Goal: Task Accomplishment & Management: Manage account settings

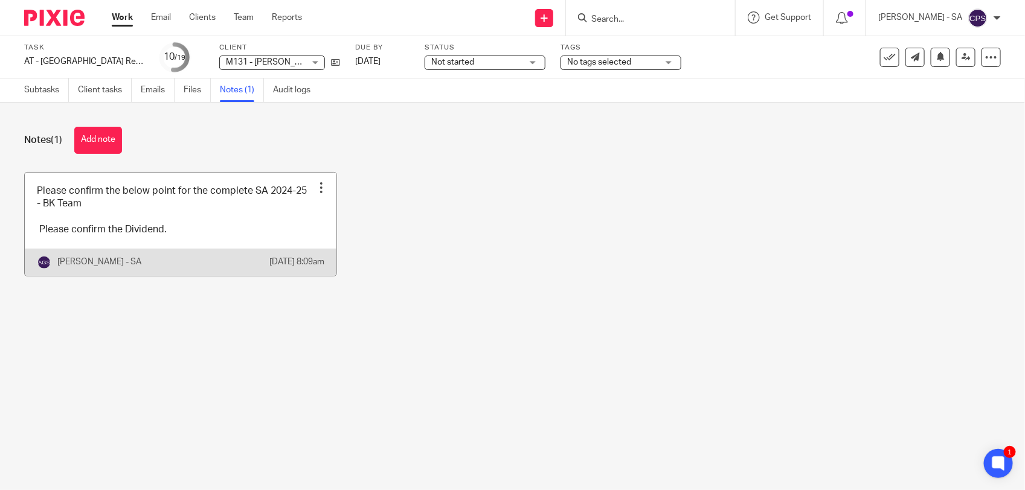
click at [212, 219] on link at bounding box center [181, 224] width 312 height 103
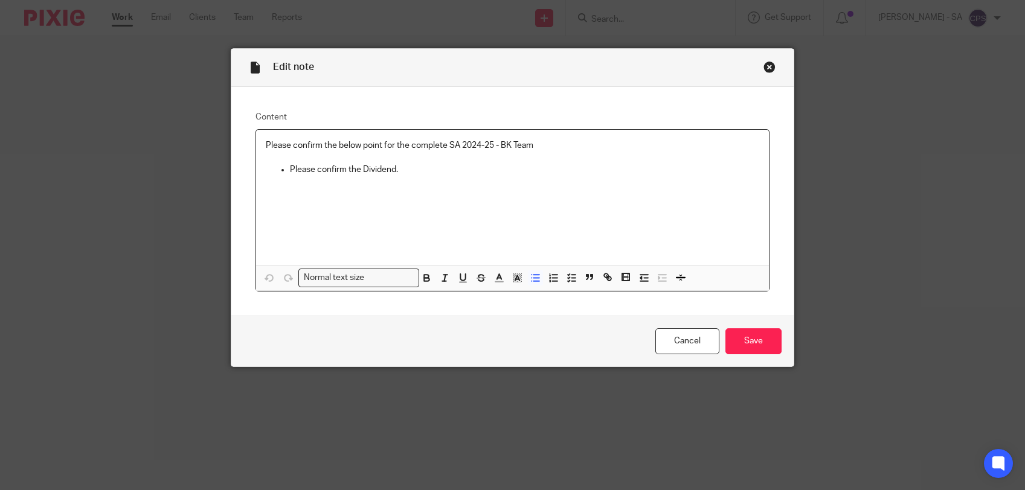
click at [440, 185] on div "Please confirm the below point for the complete SA 2024-25 - BK Team Please con…" at bounding box center [512, 197] width 513 height 135
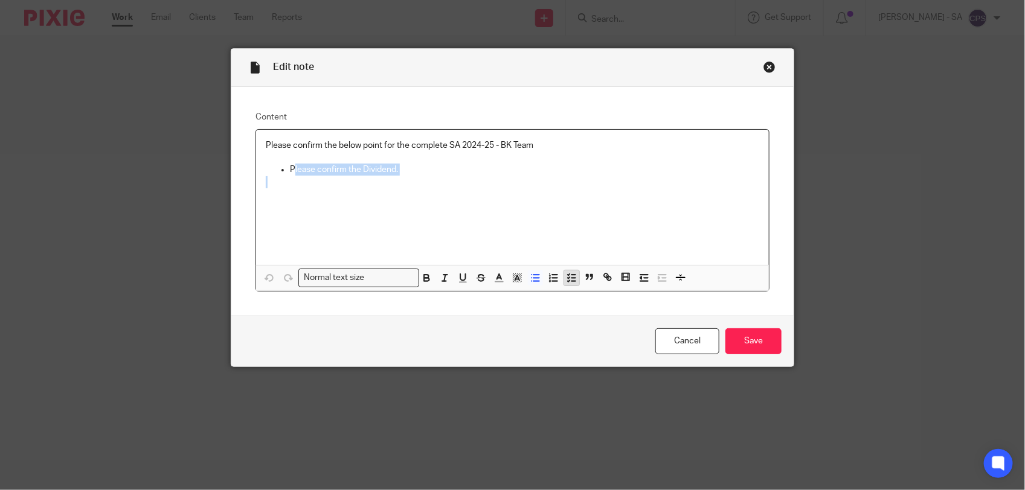
click at [568, 279] on icon "button" at bounding box center [571, 277] width 11 height 11
click at [528, 278] on button "button" at bounding box center [535, 278] width 15 height 15
click at [531, 279] on icon "button" at bounding box center [535, 277] width 11 height 11
click at [571, 280] on icon "button" at bounding box center [571, 277] width 11 height 11
click at [533, 281] on line "button" at bounding box center [535, 281] width 5 height 0
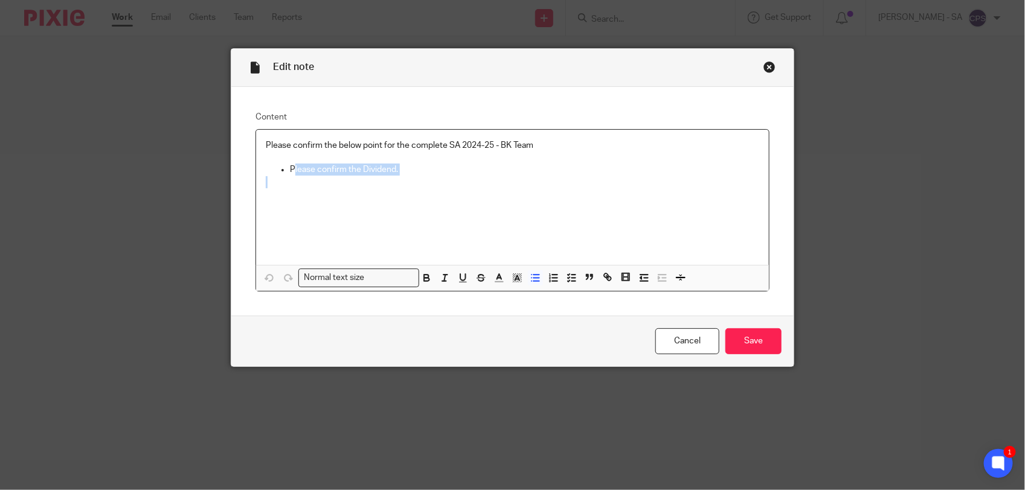
click at [290, 170] on p "Please confirm the Dividend." at bounding box center [524, 170] width 469 height 12
click at [528, 276] on button "button" at bounding box center [535, 278] width 15 height 15
click at [571, 278] on line "button" at bounding box center [573, 278] width 4 height 0
click at [267, 170] on span at bounding box center [272, 170] width 12 height 12
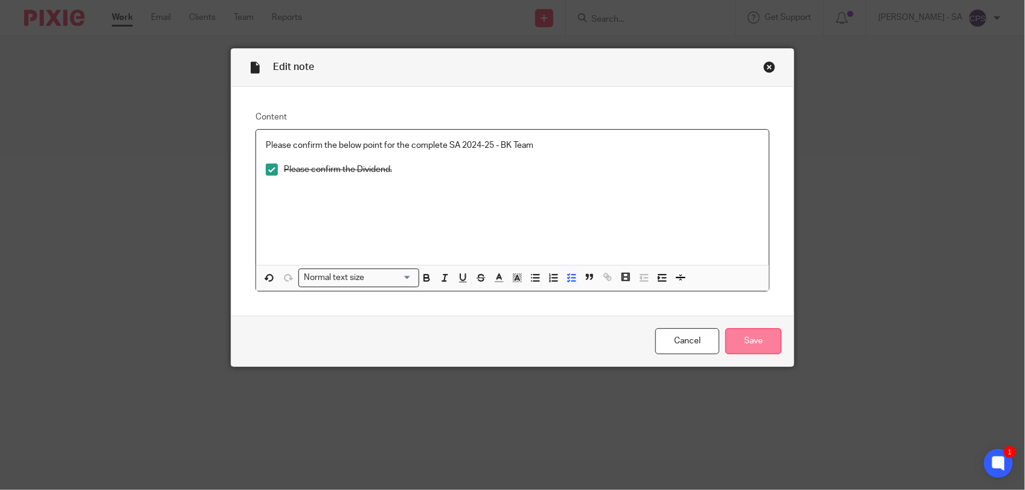
click at [755, 346] on input "Save" at bounding box center [753, 342] width 56 height 26
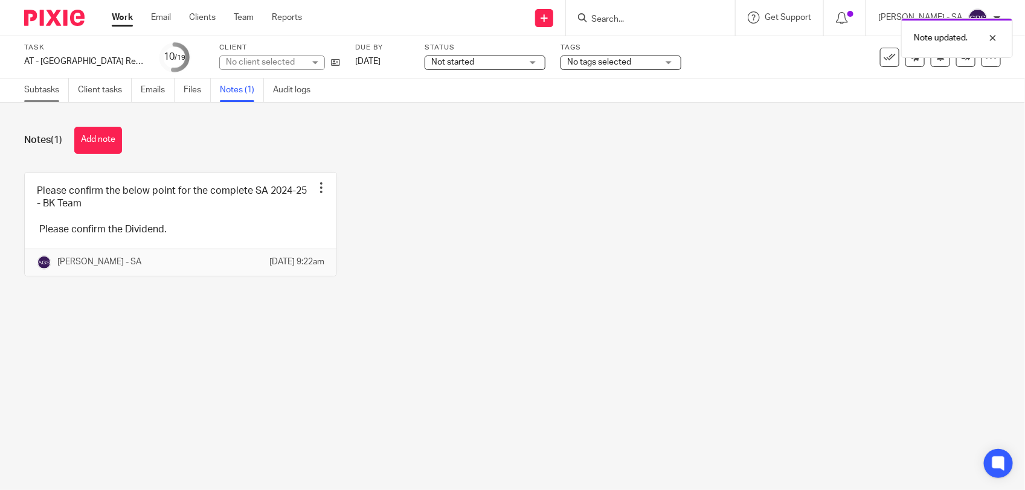
click at [31, 89] on link "Subtasks" at bounding box center [46, 91] width 45 height 24
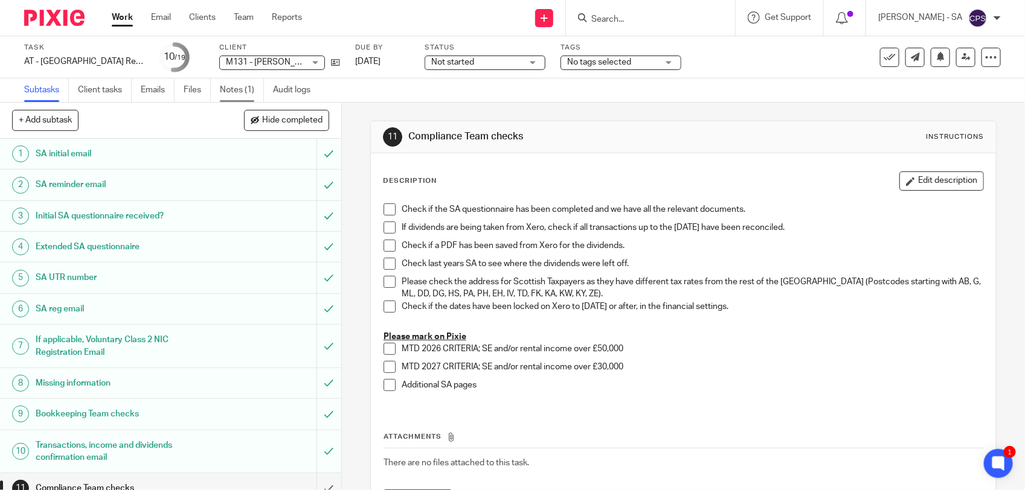
click at [231, 89] on link "Notes (1)" at bounding box center [242, 91] width 44 height 24
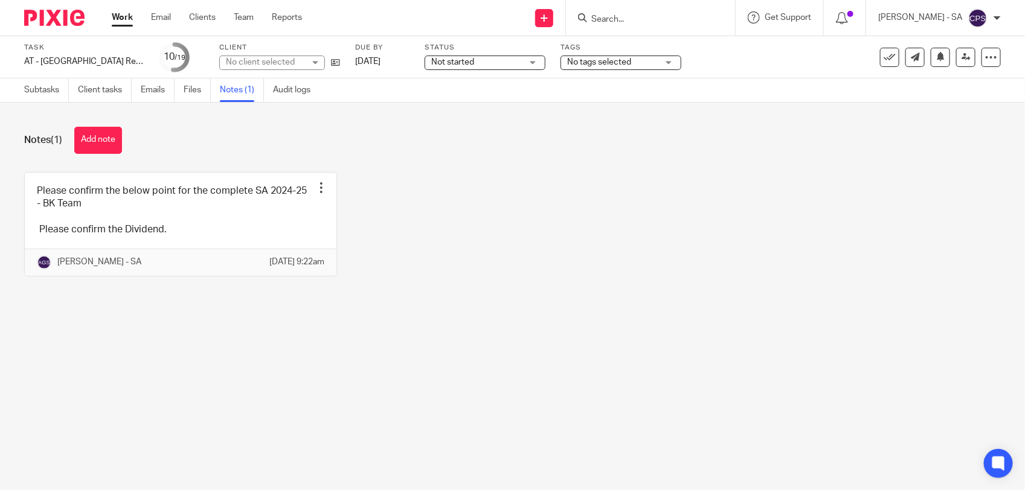
click at [48, 91] on link "Subtasks" at bounding box center [46, 91] width 45 height 24
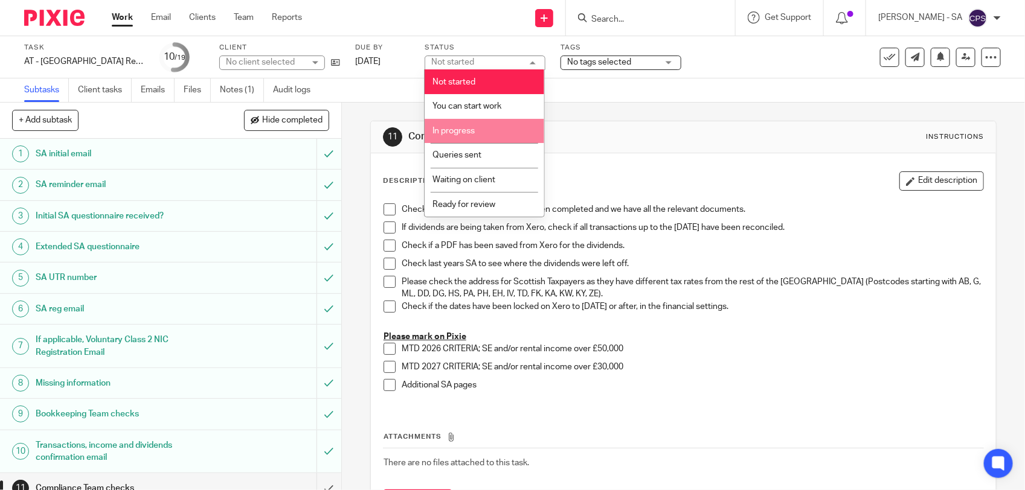
click at [479, 127] on li "In progress" at bounding box center [485, 131] width 120 height 25
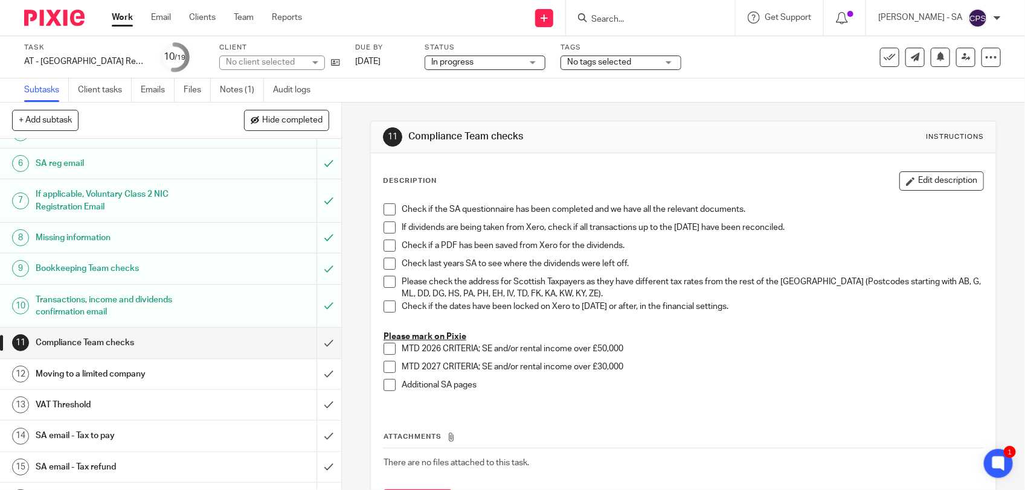
scroll to position [151, 0]
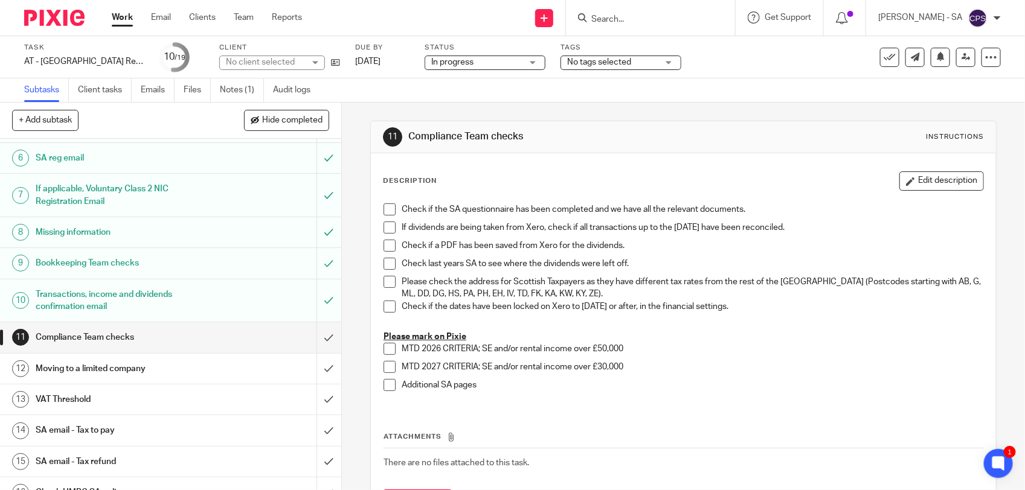
click at [113, 431] on h1 "SA email - Tax to pay" at bounding box center [125, 431] width 179 height 18
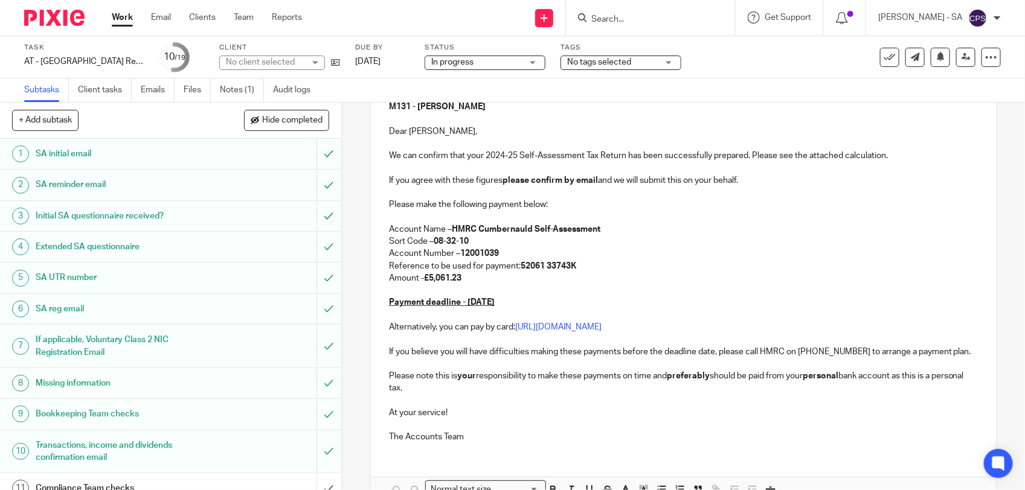
scroll to position [226, 0]
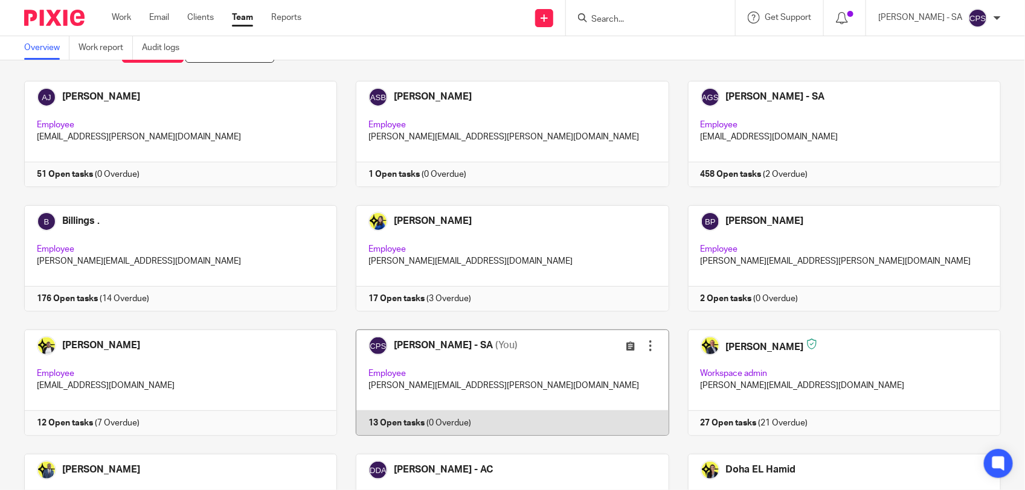
scroll to position [75, 0]
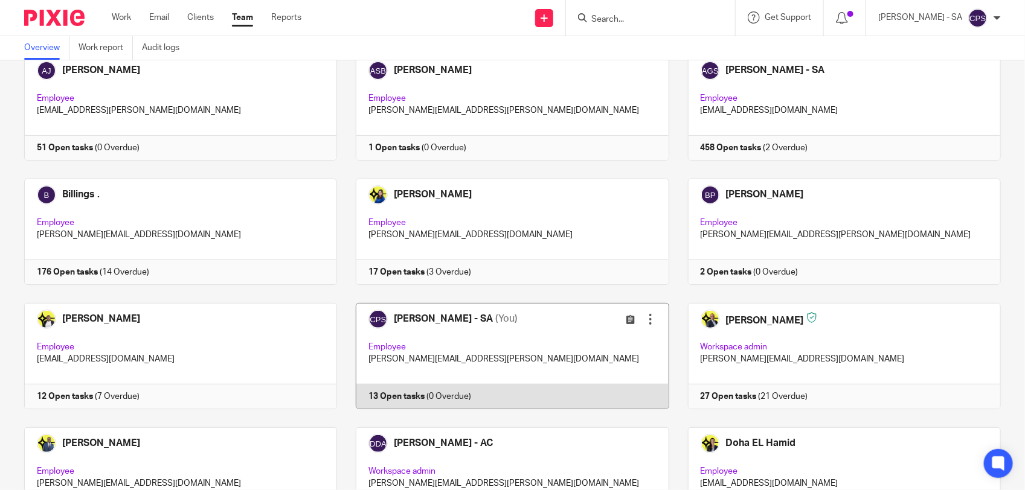
click at [539, 346] on link at bounding box center [503, 356] width 332 height 106
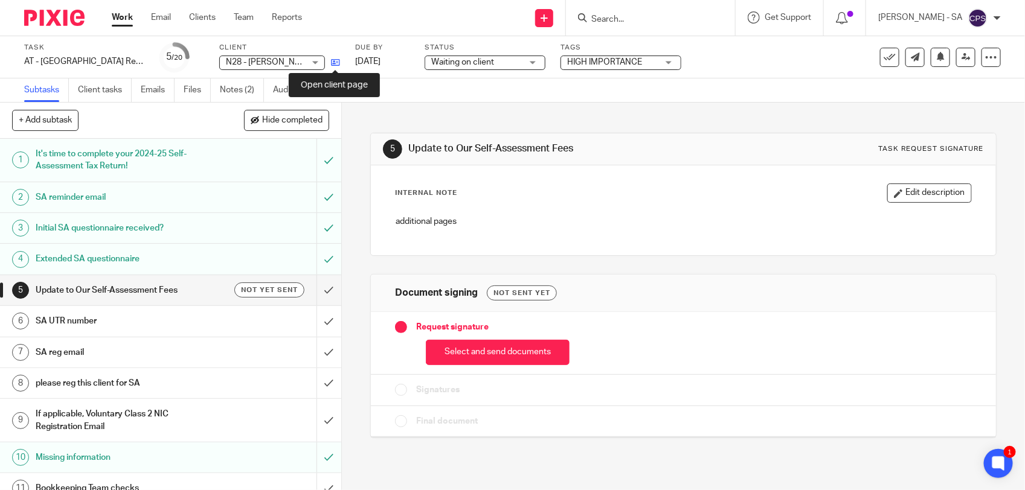
click at [334, 58] on icon at bounding box center [335, 62] width 9 height 9
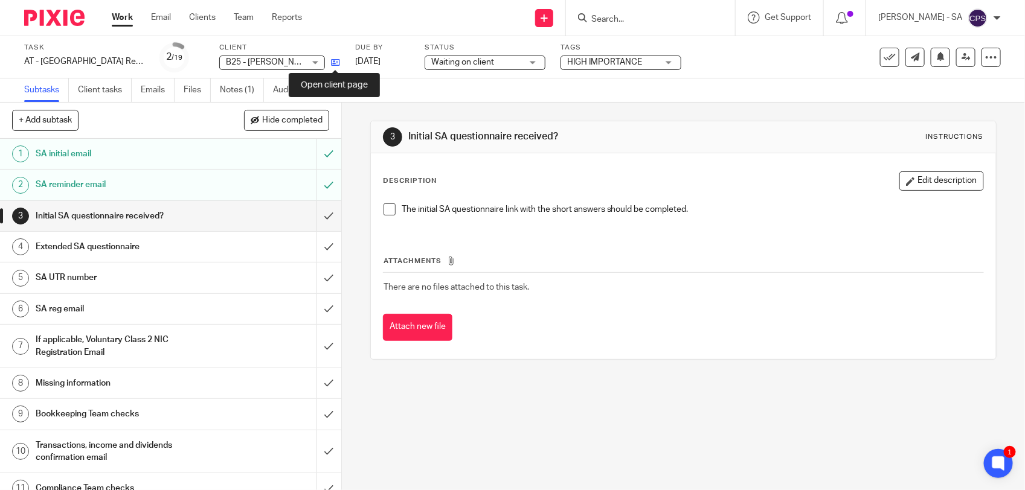
click at [333, 58] on icon at bounding box center [335, 62] width 9 height 9
click at [245, 88] on link "Notes (1)" at bounding box center [242, 91] width 44 height 24
click at [239, 89] on link "Notes (1)" at bounding box center [242, 91] width 44 height 24
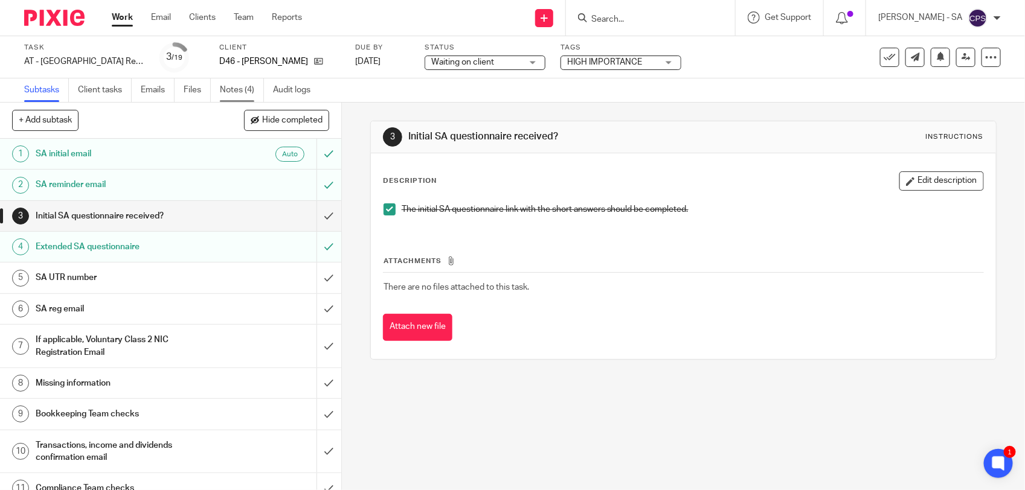
click at [232, 86] on link "Notes (4)" at bounding box center [242, 91] width 44 height 24
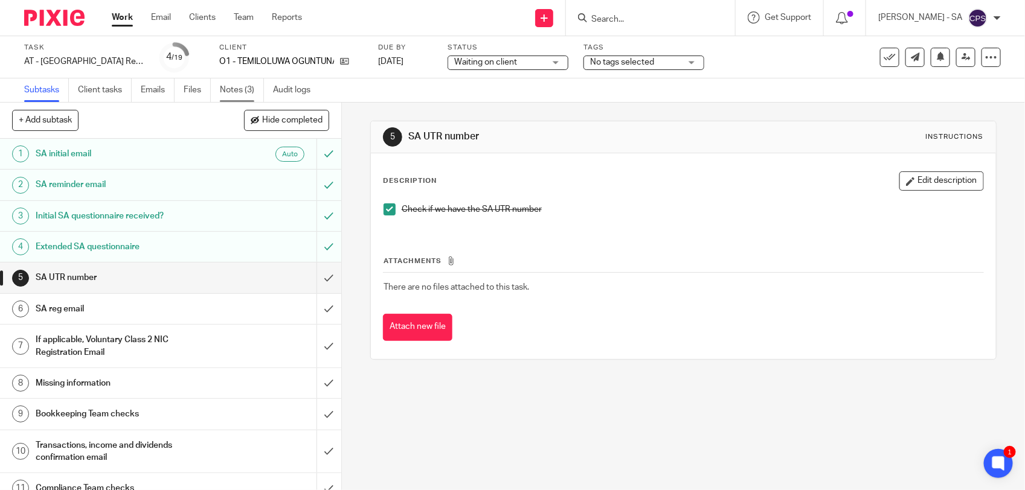
click at [243, 89] on link "Notes (3)" at bounding box center [242, 91] width 44 height 24
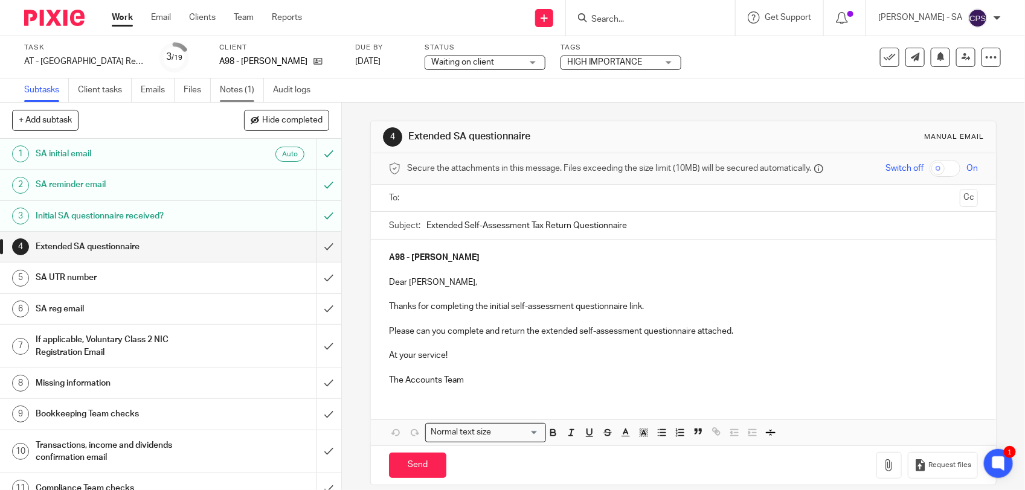
click at [227, 91] on link "Notes (1)" at bounding box center [242, 91] width 44 height 24
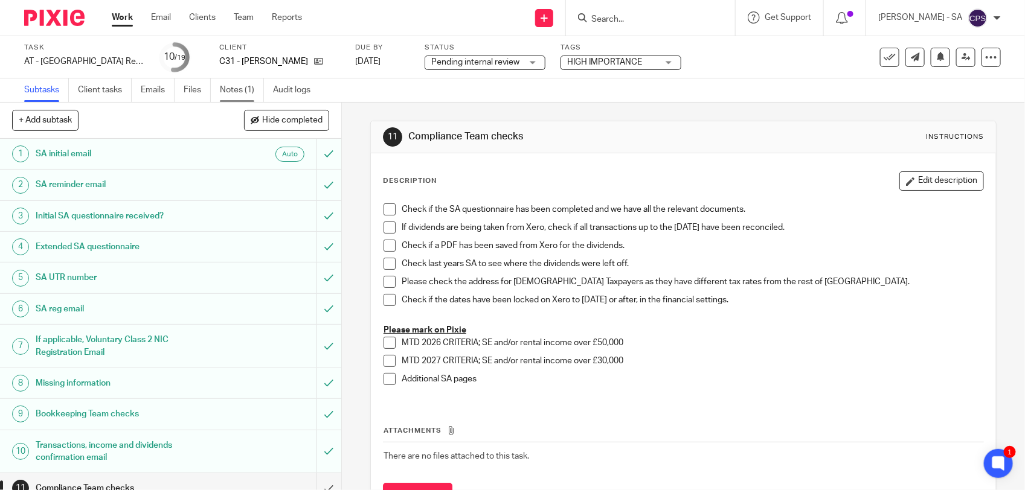
click at [237, 88] on link "Notes (1)" at bounding box center [242, 91] width 44 height 24
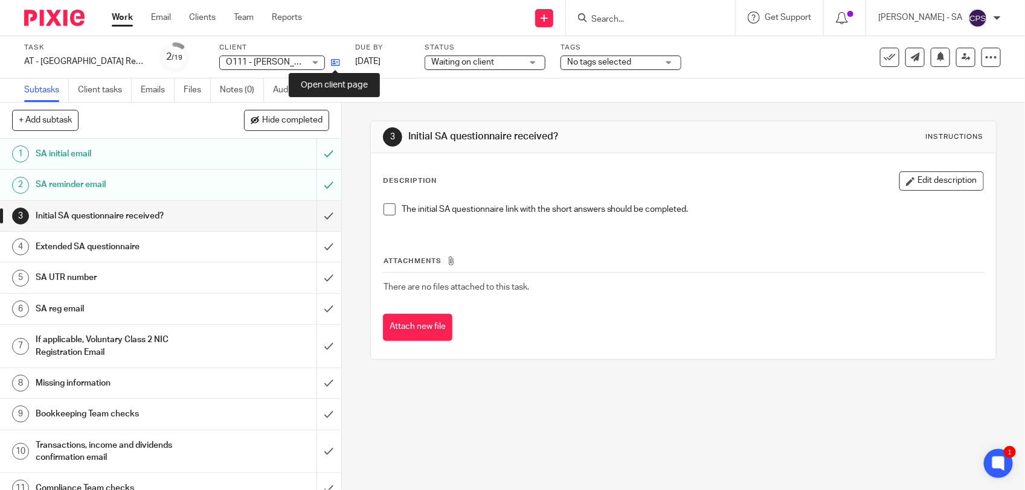
click at [336, 62] on icon at bounding box center [335, 62] width 9 height 9
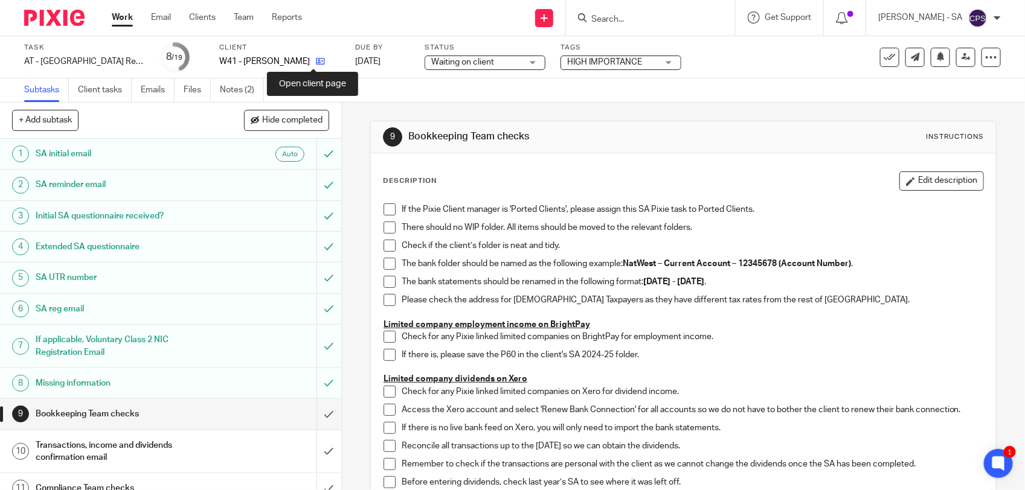
click at [316, 59] on icon at bounding box center [320, 61] width 9 height 9
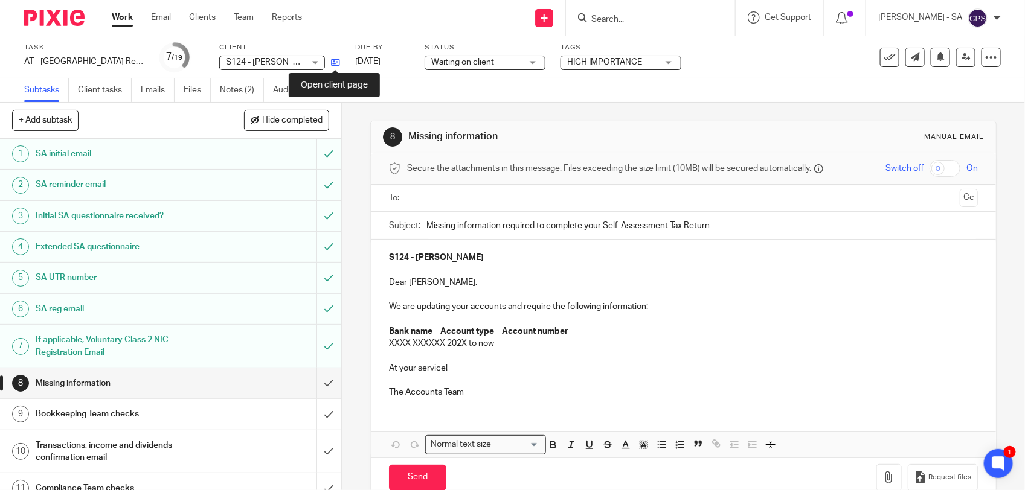
click at [332, 65] on icon at bounding box center [335, 62] width 9 height 9
click at [237, 94] on link "Notes (2)" at bounding box center [242, 91] width 44 height 24
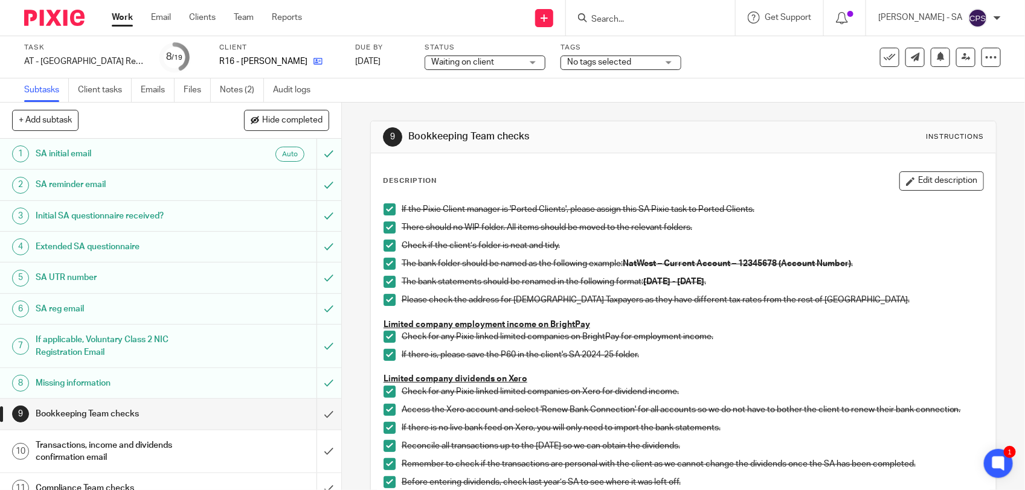
click at [315, 66] on link at bounding box center [314, 62] width 15 height 12
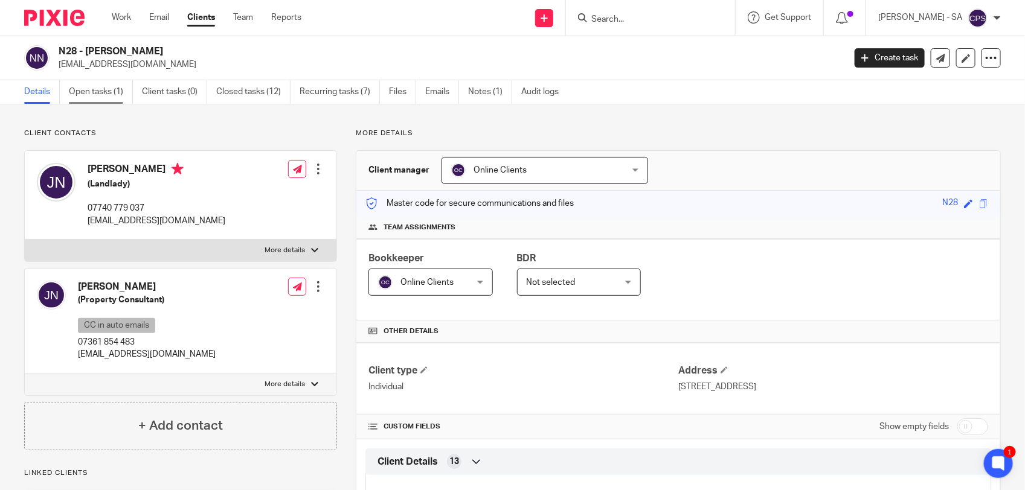
click at [106, 95] on link "Open tasks (1)" at bounding box center [101, 92] width 64 height 24
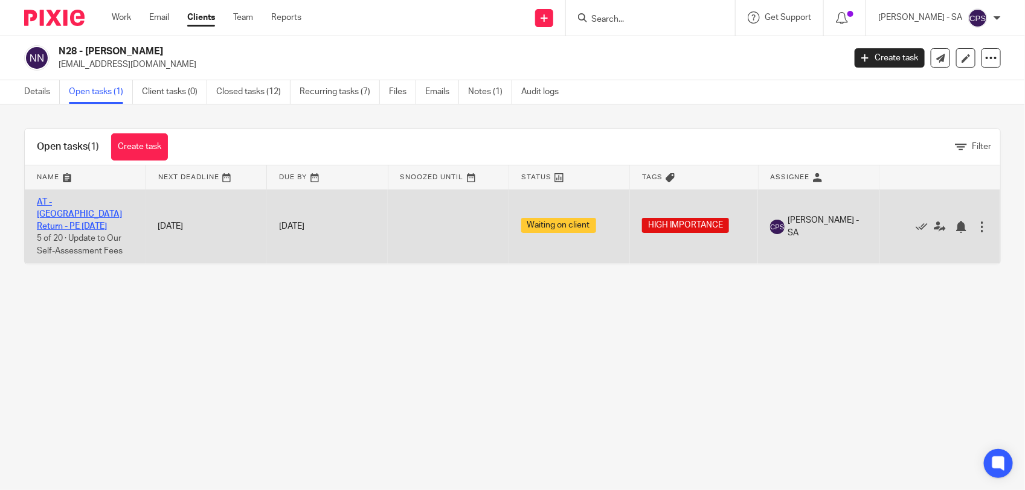
click at [101, 204] on link "AT - SA Return - PE 05-04-2025" at bounding box center [79, 214] width 85 height 33
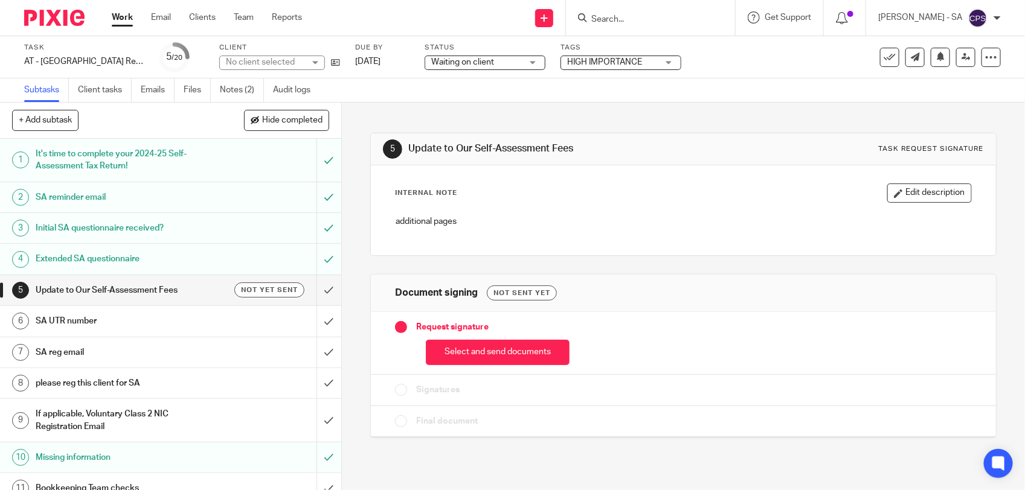
click at [237, 94] on link "Notes (2)" at bounding box center [242, 91] width 44 height 24
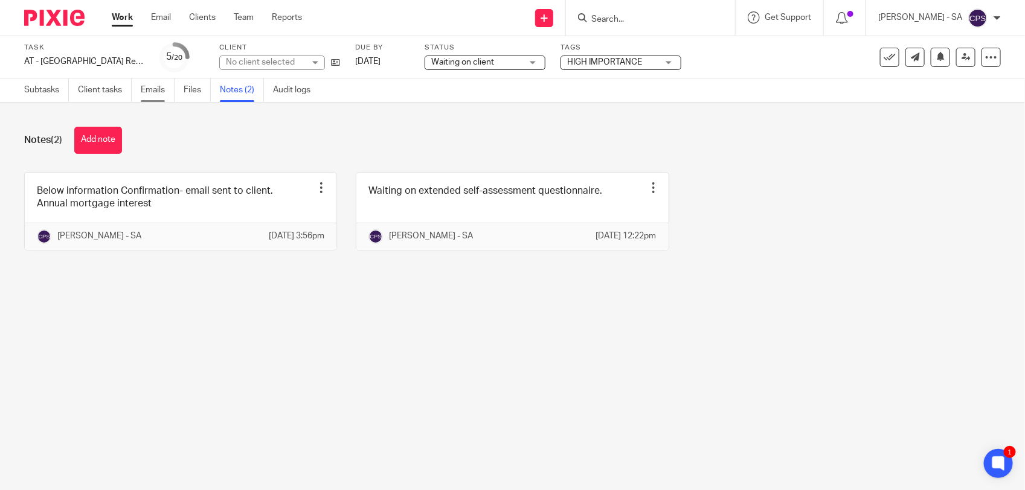
click at [161, 91] on link "Emails" at bounding box center [158, 91] width 34 height 24
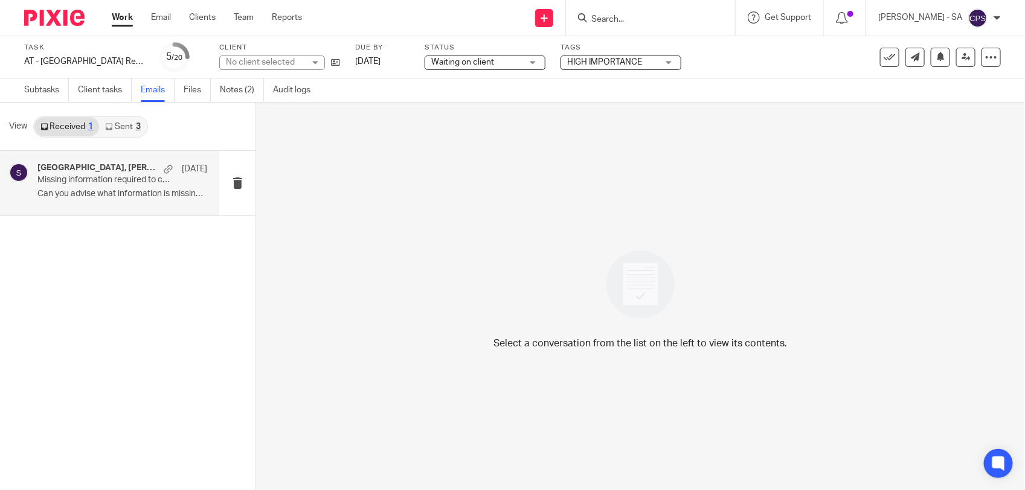
click at [117, 189] on p "Can you advise what information is missing ? ..." at bounding box center [122, 194] width 170 height 10
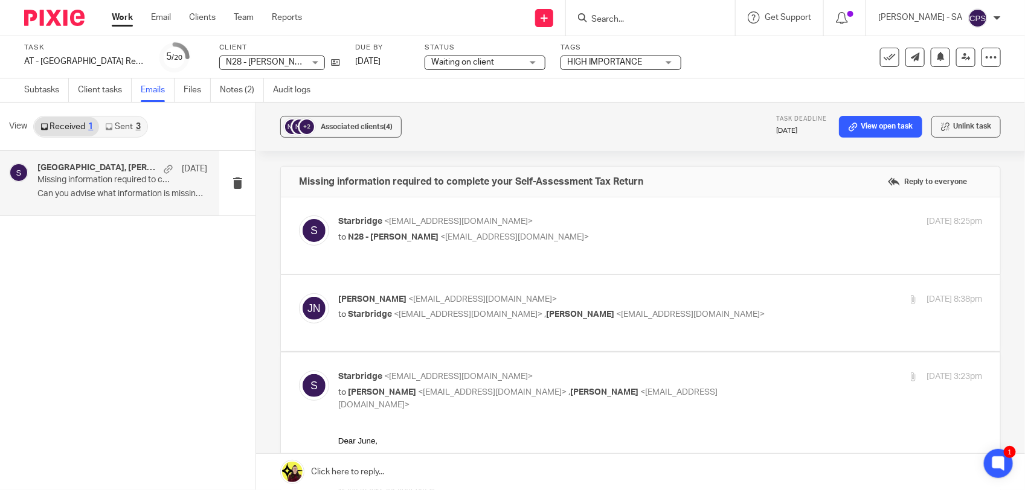
click at [514, 240] on p "to N28 - JUNE NYARKO <juneffc@gmail.com>" at bounding box center [552, 237] width 429 height 13
checkbox input "true"
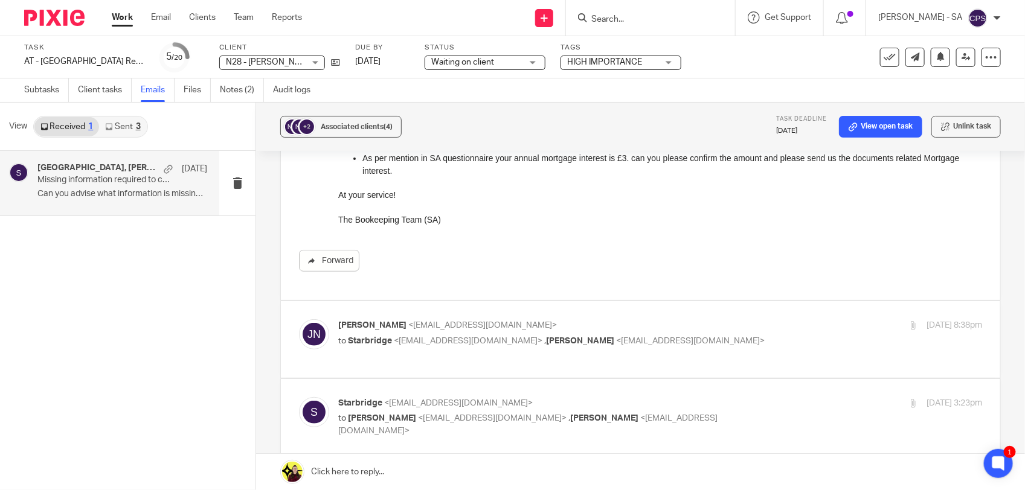
scroll to position [226, 0]
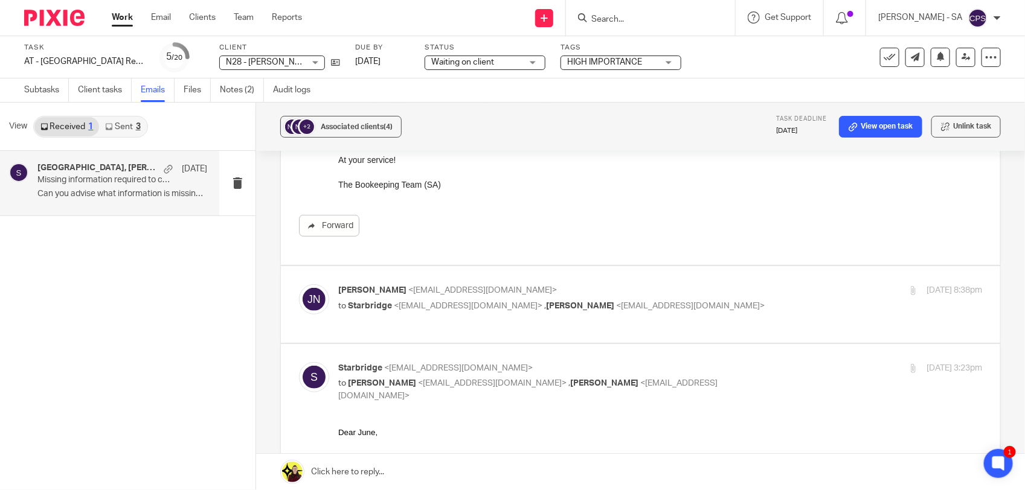
click at [644, 327] on label at bounding box center [640, 304] width 719 height 77
click at [299, 284] on input "checkbox" at bounding box center [298, 284] width 1 height 1
checkbox input "true"
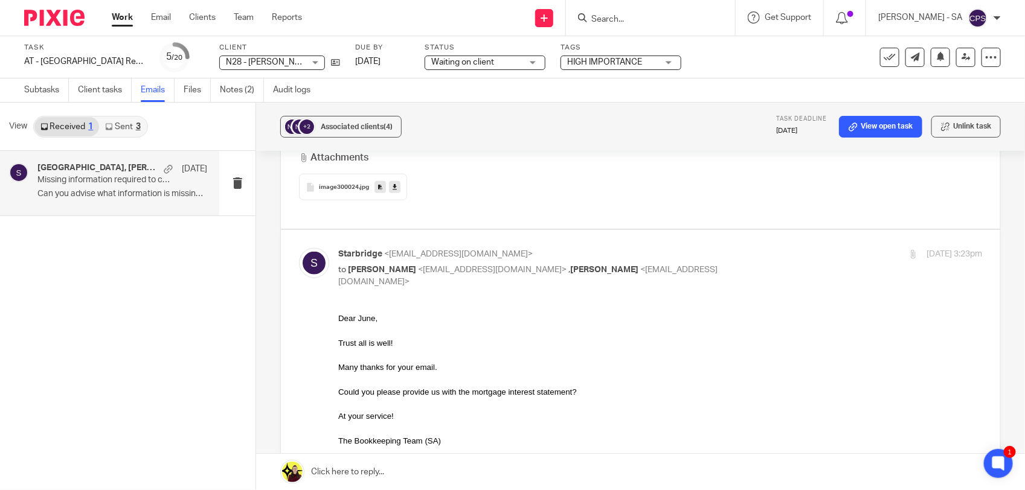
scroll to position [604, 0]
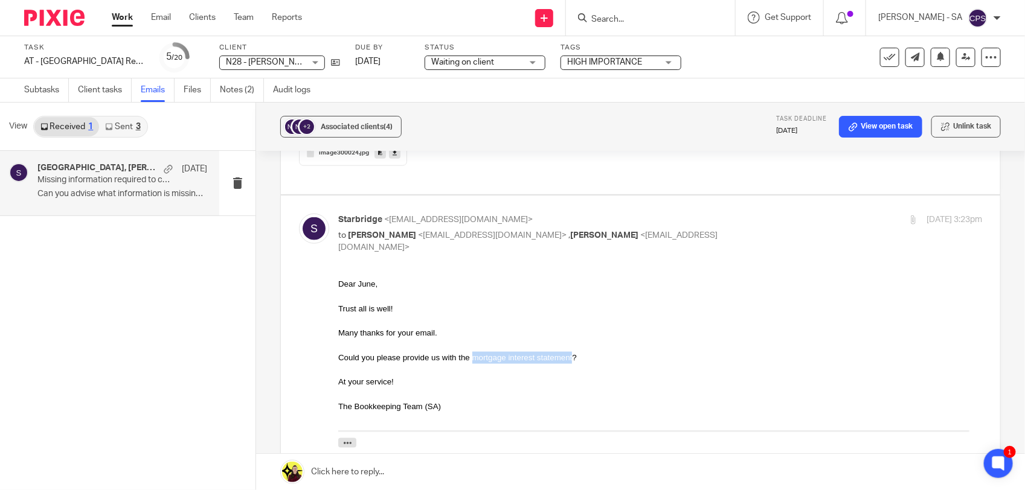
drag, startPoint x: 473, startPoint y: 356, endPoint x: 573, endPoint y: 359, distance: 99.7
click at [573, 359] on div "Could you please provide us with the mortgage interest statement?" at bounding box center [660, 357] width 644 height 12
copy div "mortgage interest statement"
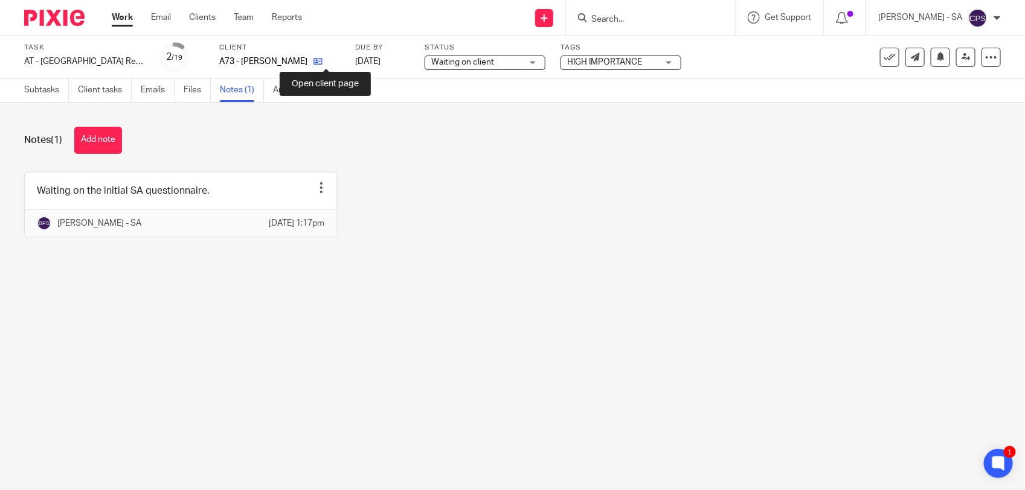
click at [322, 64] on icon at bounding box center [317, 61] width 9 height 9
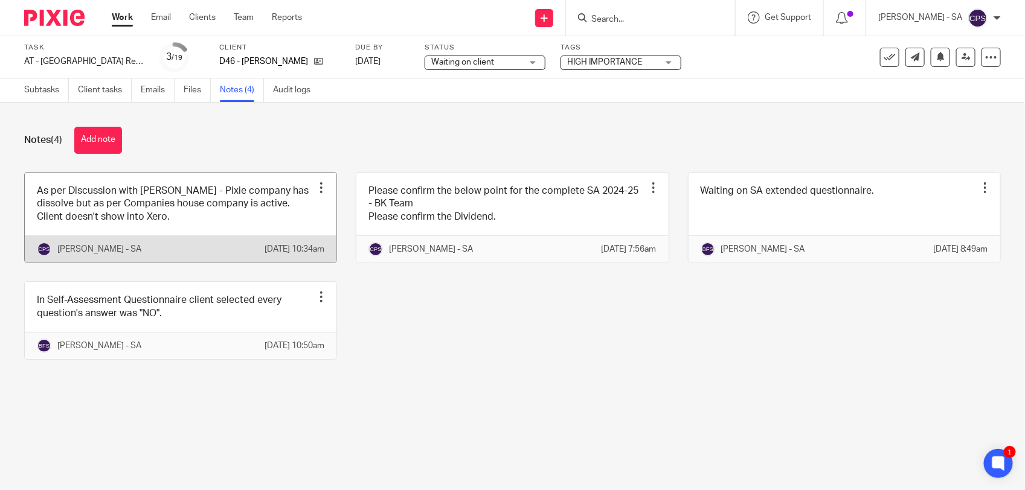
click at [277, 223] on link at bounding box center [181, 218] width 312 height 90
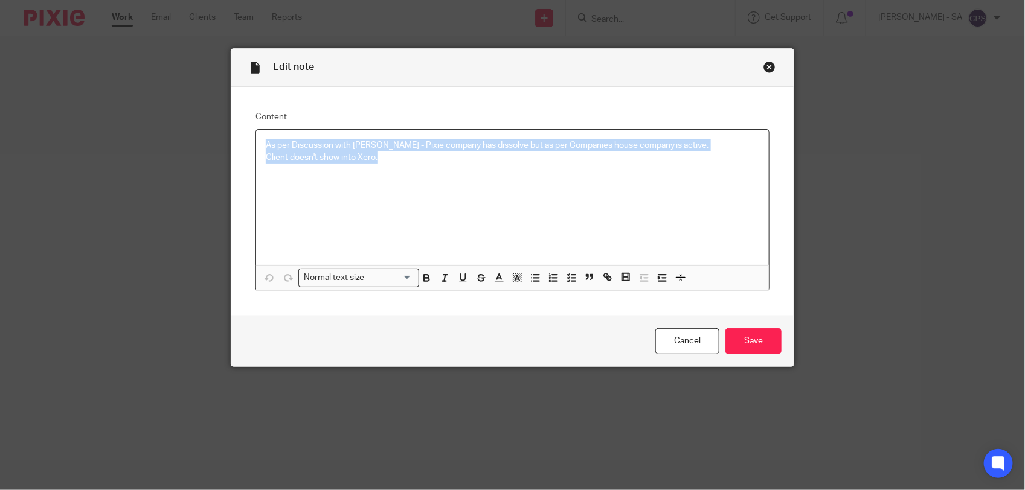
drag, startPoint x: 258, startPoint y: 145, endPoint x: 388, endPoint y: 168, distance: 131.3
click at [388, 168] on div "As per Discussion with [PERSON_NAME] - Pixie company has dissolve but as per Co…" at bounding box center [512, 197] width 513 height 135
copy div "As per Discussion with Jignesh - Pixie company has dissolve but as per Companie…"
click at [763, 67] on div "Close this dialog window" at bounding box center [769, 67] width 12 height 12
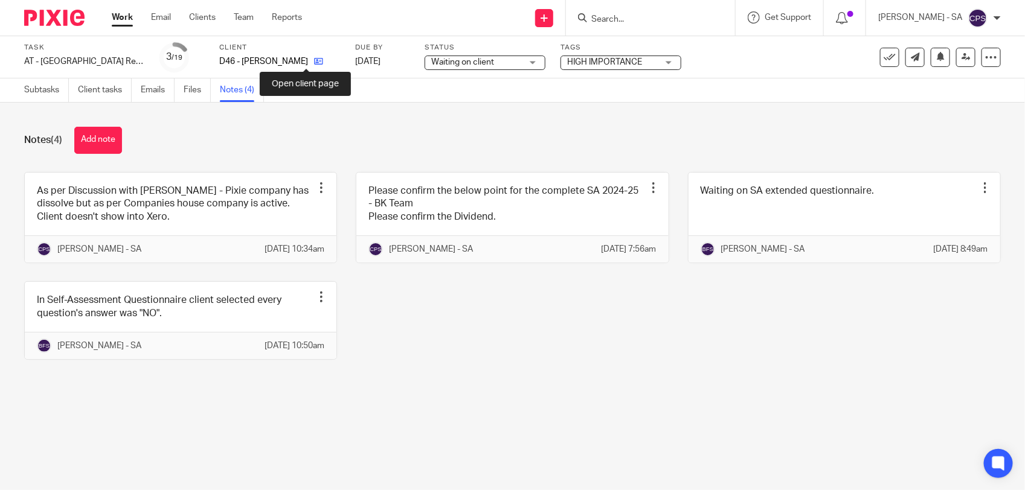
click at [314, 60] on icon at bounding box center [318, 61] width 9 height 9
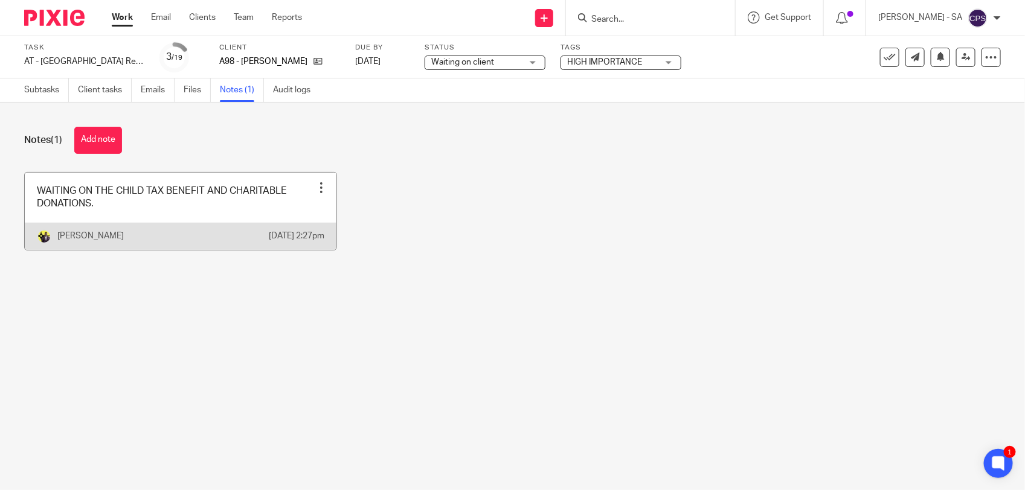
click at [136, 222] on link at bounding box center [181, 211] width 312 height 77
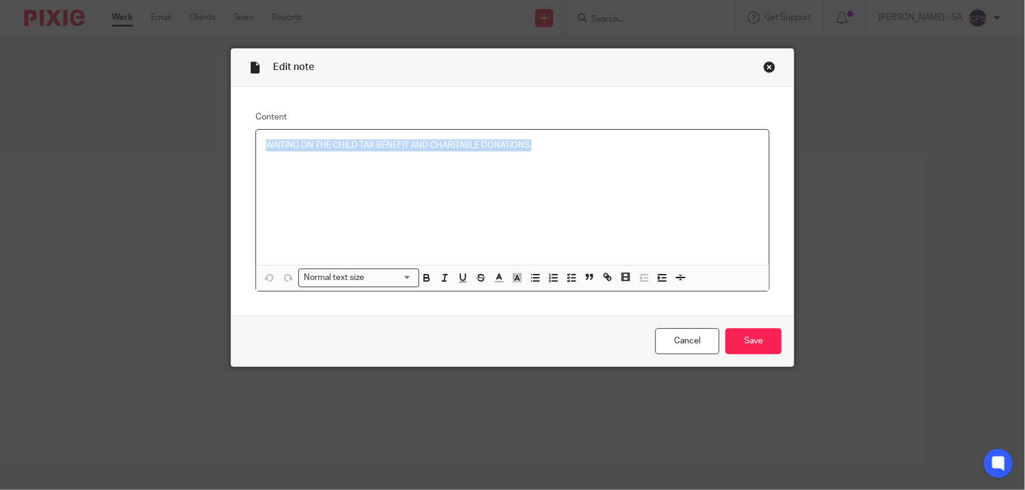
drag, startPoint x: 260, startPoint y: 143, endPoint x: 539, endPoint y: 149, distance: 279.7
click at [539, 149] on p "WAITING ON THE CHILD TAX BENEFIT AND CHARITABLE DONATIONS." at bounding box center [512, 145] width 493 height 12
copy p "WAITING ON THE CHILD TAX BENEFIT AND CHARITABLE DONATIONS."
click at [763, 66] on div "Close this dialog window" at bounding box center [769, 67] width 12 height 12
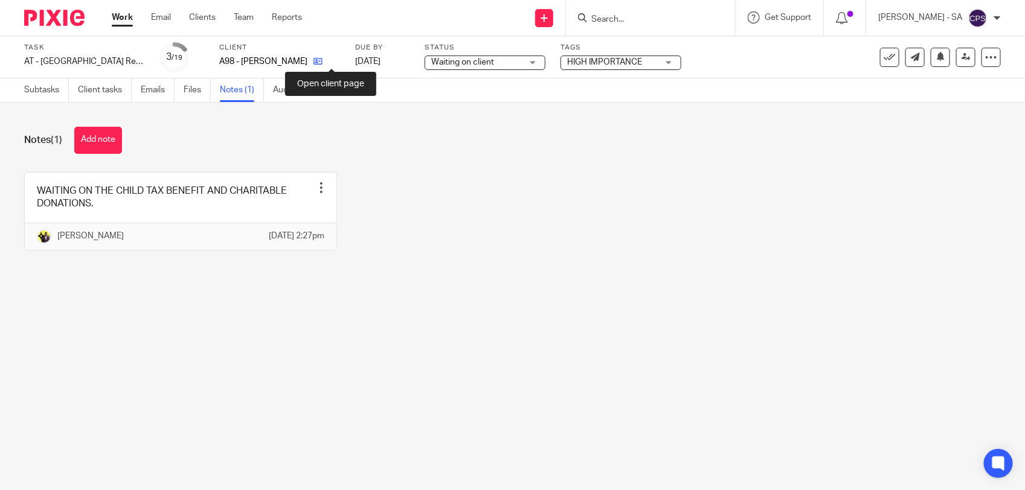
click at [322, 60] on icon at bounding box center [317, 61] width 9 height 9
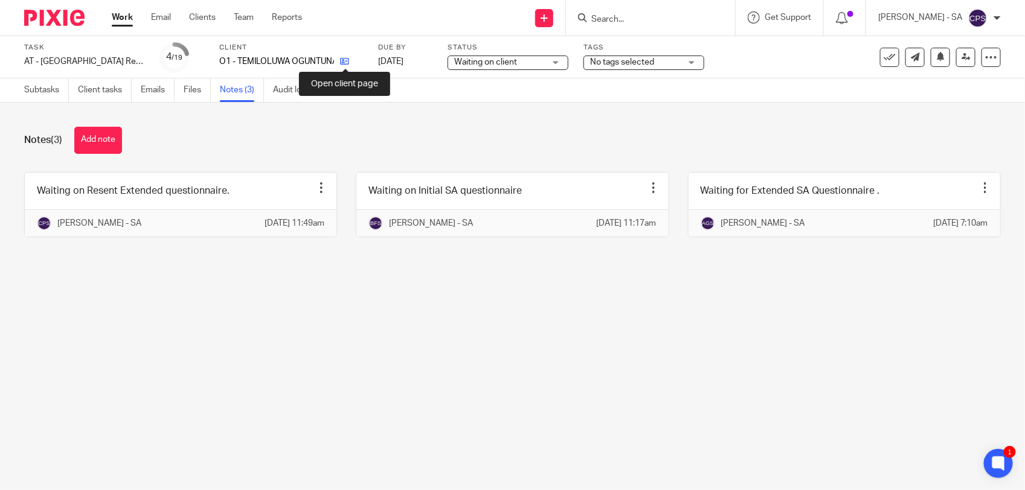
click at [340, 61] on icon at bounding box center [344, 61] width 9 height 9
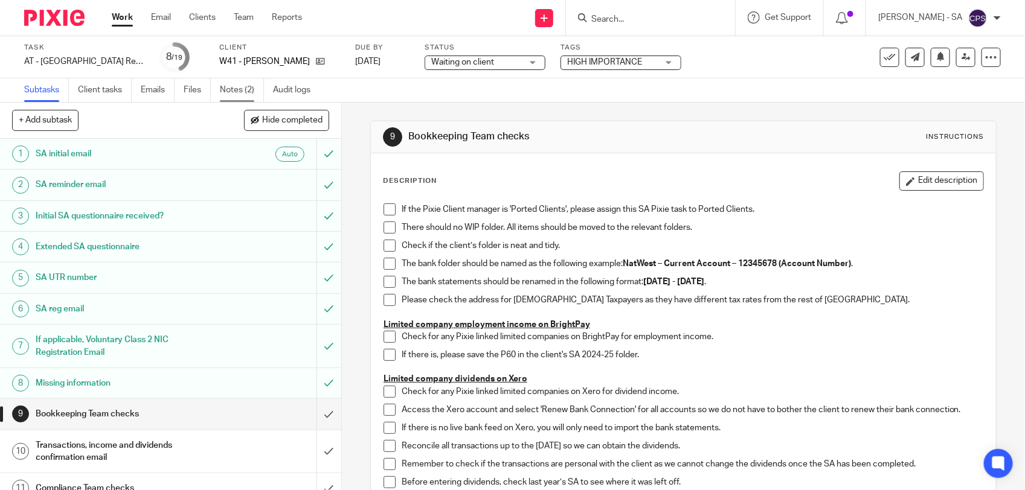
click at [239, 94] on link "Notes (2)" at bounding box center [242, 91] width 44 height 24
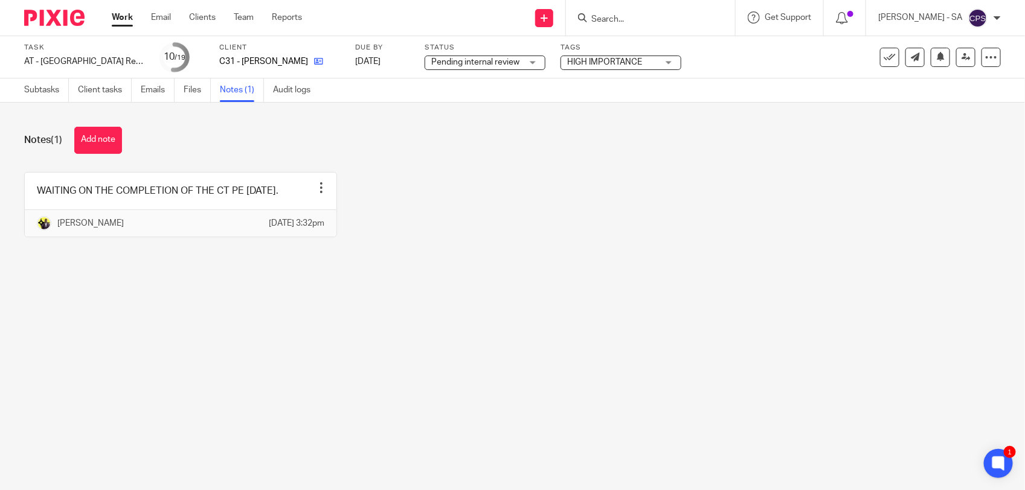
click at [308, 67] on link at bounding box center [315, 62] width 15 height 12
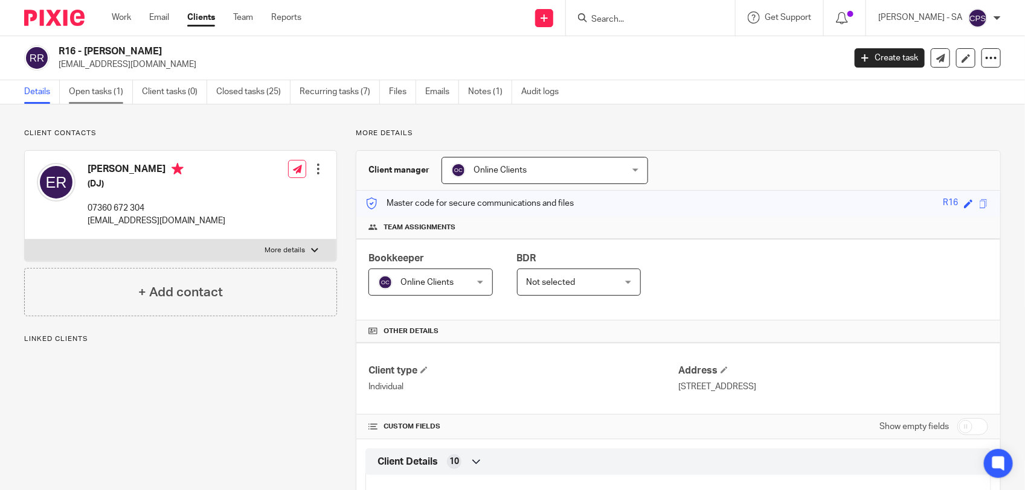
click at [106, 100] on link "Open tasks (1)" at bounding box center [101, 92] width 64 height 24
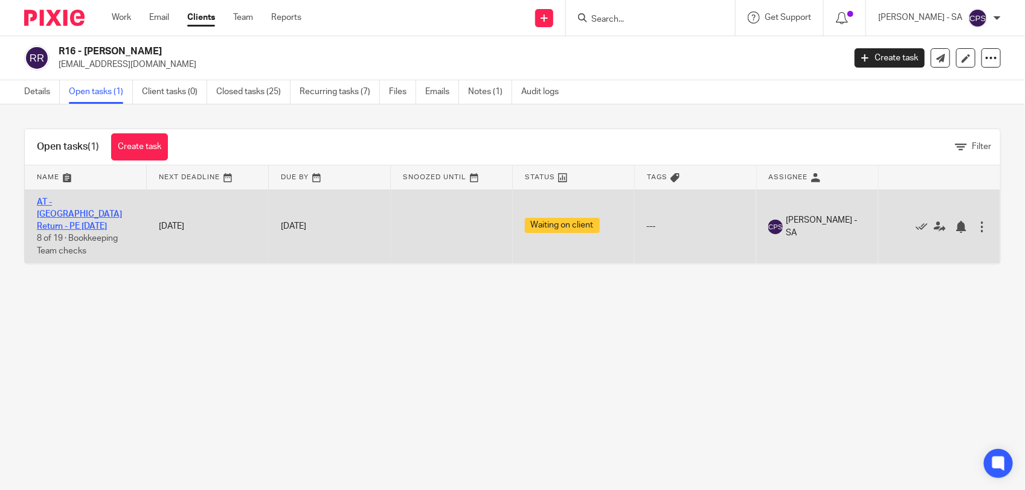
click at [88, 200] on link "AT - [GEOGRAPHIC_DATA] Return - PE [DATE]" at bounding box center [79, 214] width 85 height 33
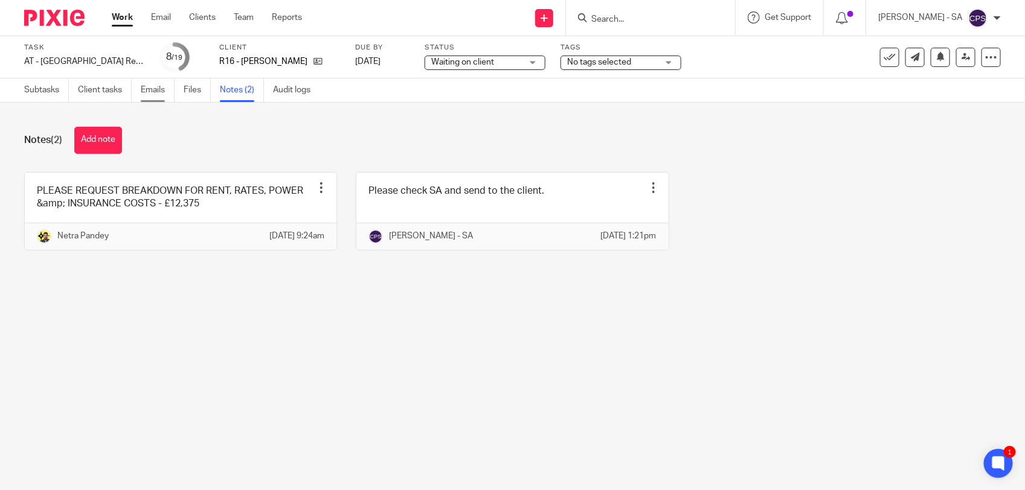
click at [162, 100] on link "Emails" at bounding box center [158, 91] width 34 height 24
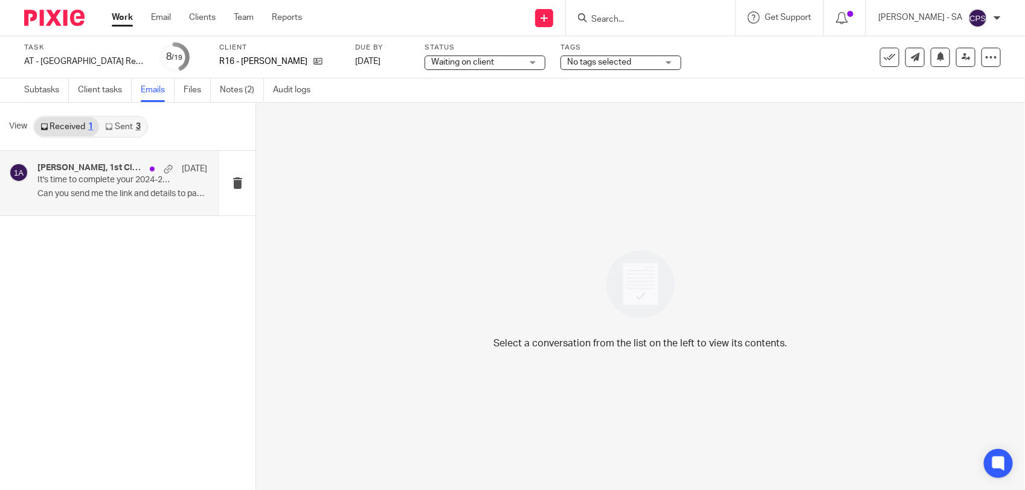
click at [114, 191] on p "Can you send me the link and details to pay the..." at bounding box center [122, 194] width 170 height 10
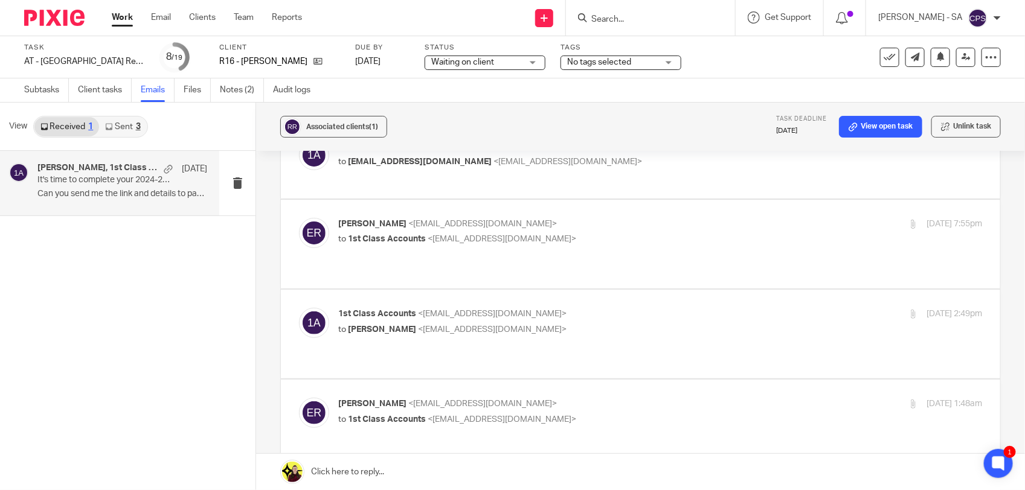
scroll to position [151, 0]
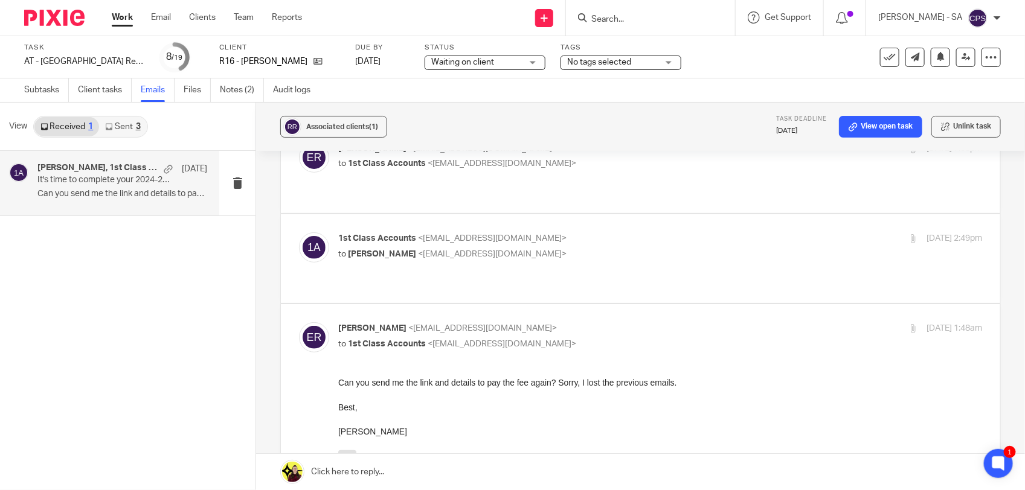
click at [710, 254] on div "1st Class Accounts <info@1stclassaccounts.co.uk> to Edoardo Rossi <edoardorossi…" at bounding box center [640, 258] width 683 height 53
click at [626, 232] on p "1st Class Accounts <info@1stclassaccounts.co.uk>" at bounding box center [552, 238] width 429 height 13
checkbox input "true"
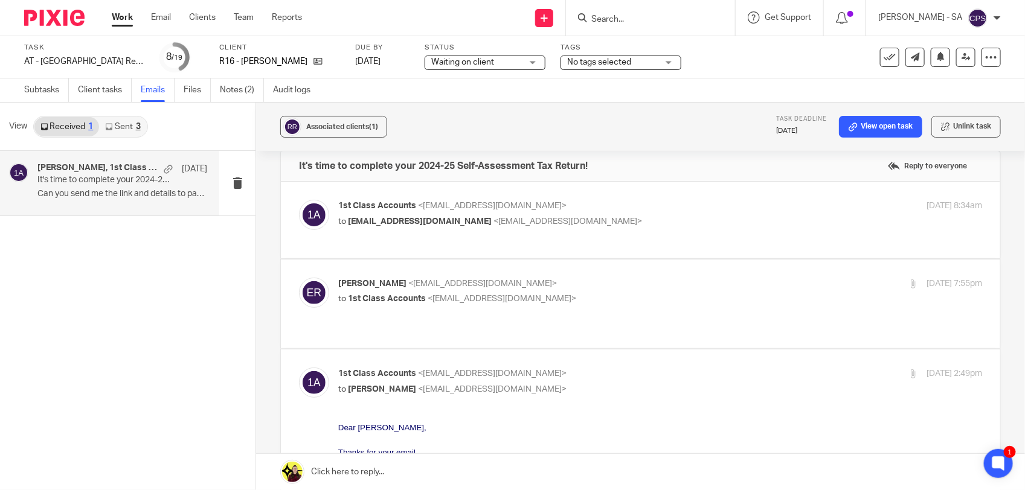
scroll to position [0, 0]
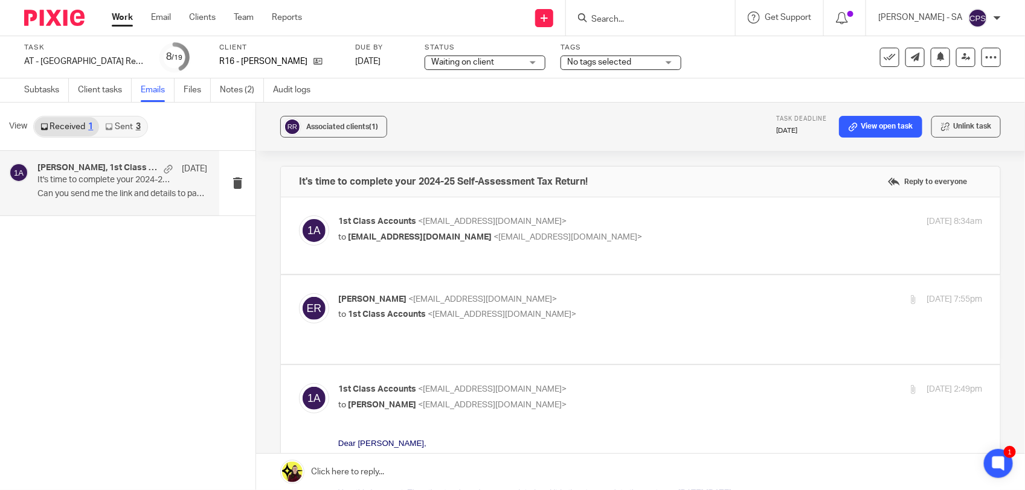
click at [623, 309] on p "to 1st Class Accounts <info@1stclassaccounts.co.uk>" at bounding box center [552, 315] width 429 height 13
checkbox input "true"
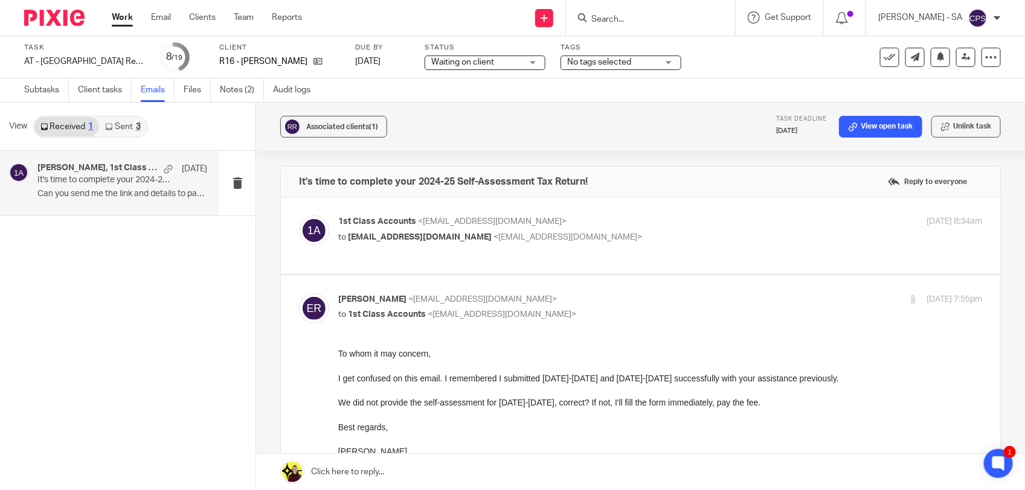
click at [647, 245] on div "1st Class Accounts <info@1stclassaccounts.co.uk> to edoardorossi2010@gmail.com …" at bounding box center [660, 231] width 644 height 30
checkbox input "true"
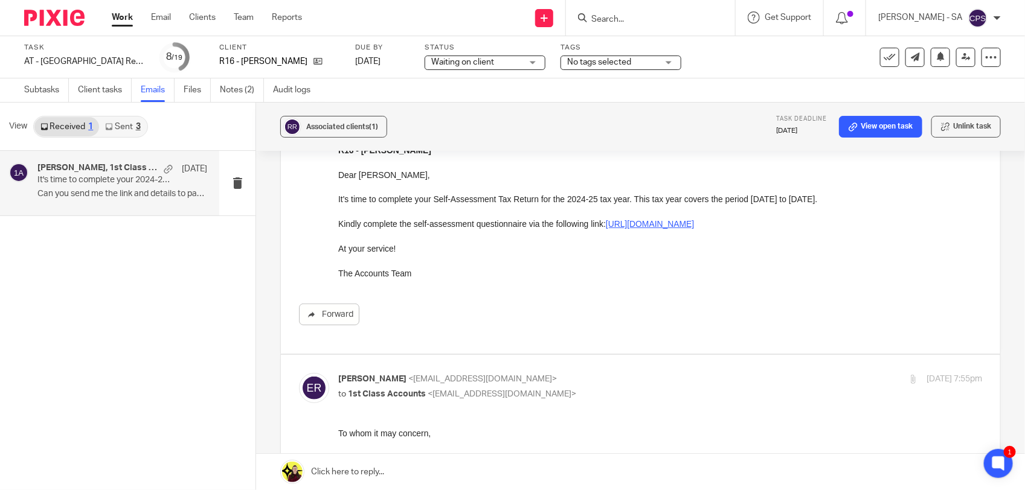
scroll to position [226, 0]
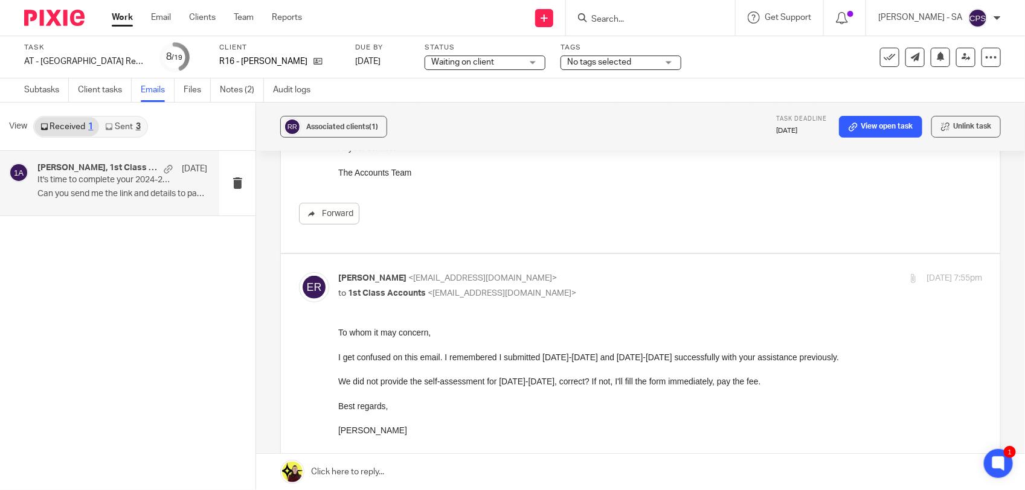
click at [116, 125] on link "Sent 3" at bounding box center [122, 126] width 47 height 19
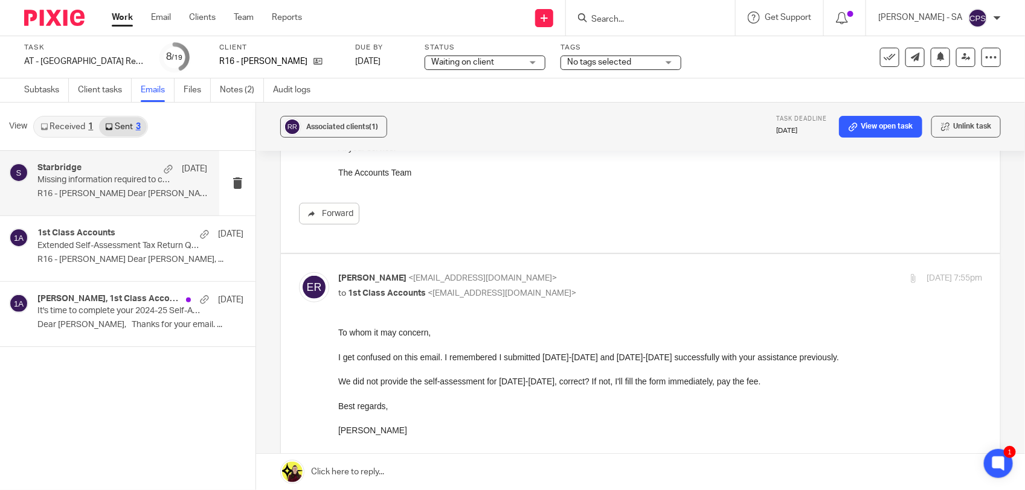
click at [97, 179] on p "Missing information required to complete your Self-Assessment Tax Return" at bounding box center [105, 180] width 136 height 10
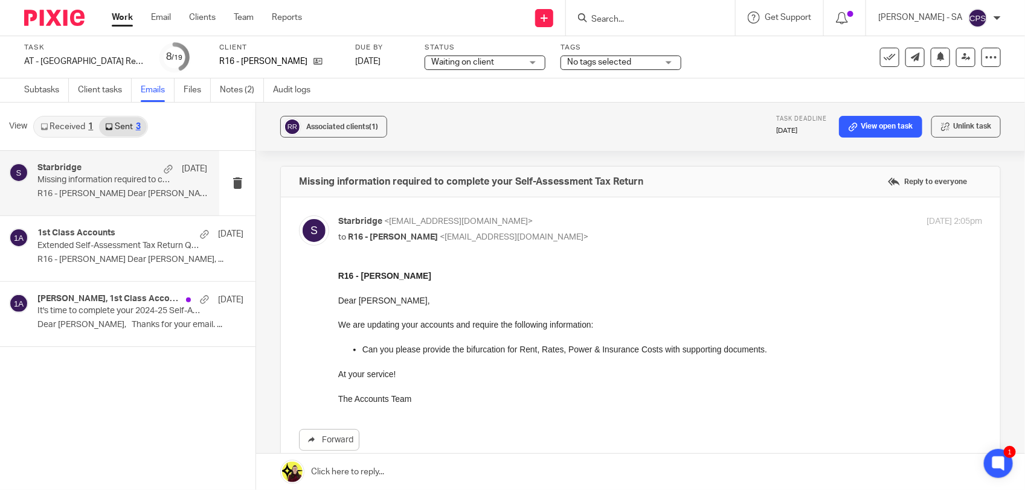
scroll to position [0, 0]
click at [320, 62] on icon at bounding box center [317, 61] width 9 height 9
